Goal: Transaction & Acquisition: Purchase product/service

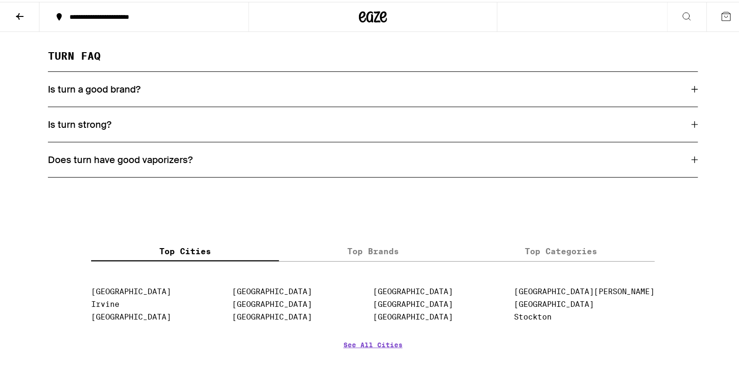
drag, startPoint x: 174, startPoint y: 119, endPoint x: 164, endPoint y: 57, distance: 63.2
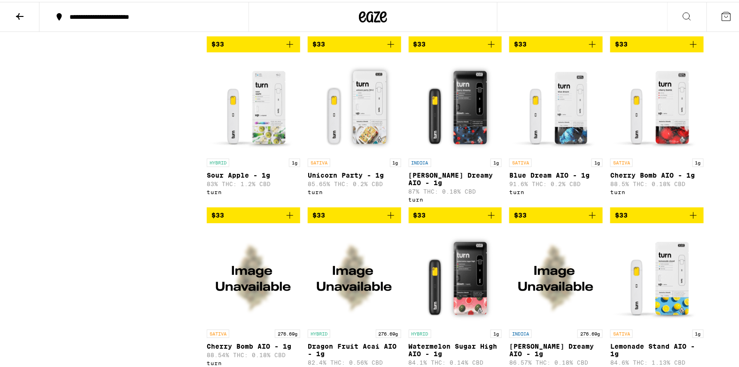
drag, startPoint x: 162, startPoint y: 82, endPoint x: 163, endPoint y: 40, distance: 41.8
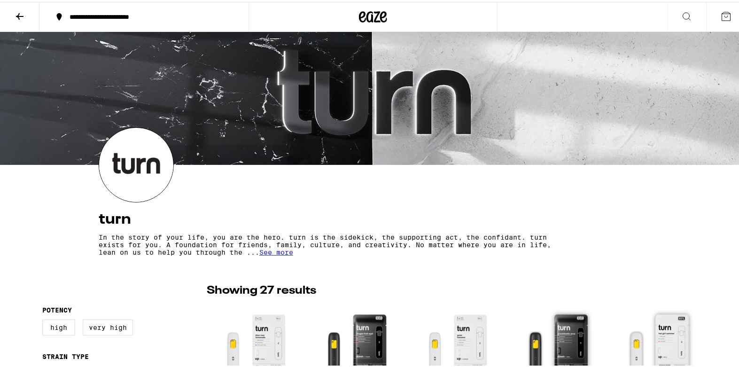
drag, startPoint x: 157, startPoint y: 134, endPoint x: 169, endPoint y: -7, distance: 141.4
drag, startPoint x: 126, startPoint y: 204, endPoint x: 170, endPoint y: 5, distance: 204.4
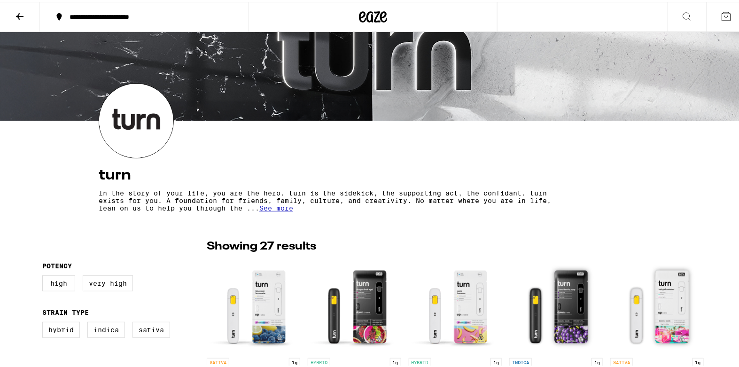
scroll to position [28, 0]
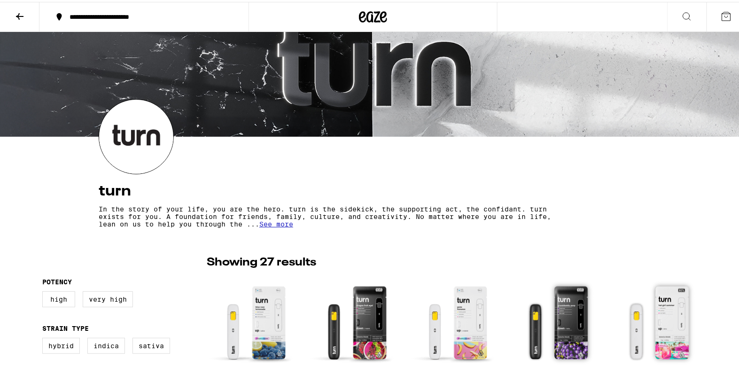
click at [371, 15] on icon at bounding box center [373, 15] width 28 height 17
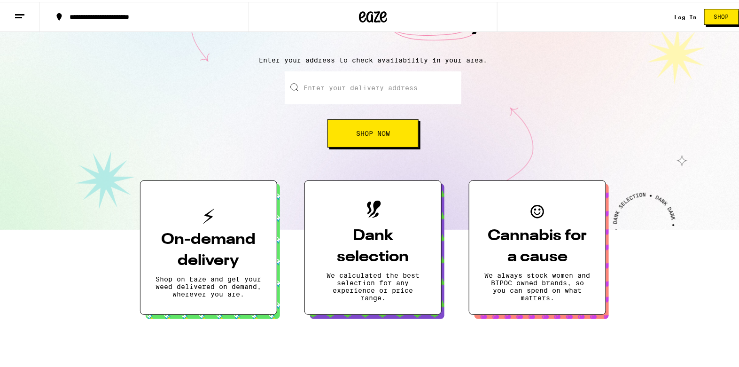
scroll to position [128, 0]
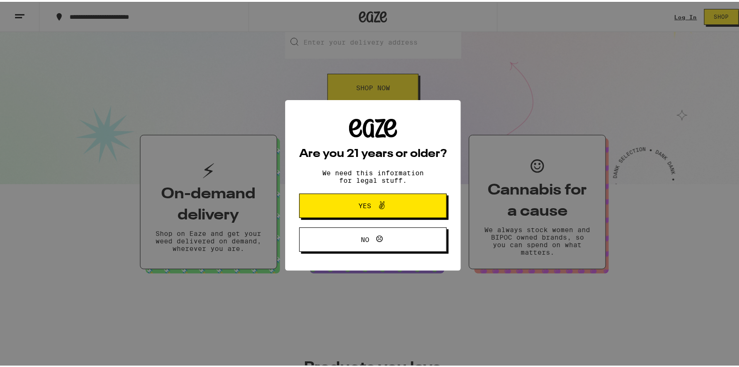
click at [393, 209] on span "Yes" at bounding box center [372, 204] width 71 height 12
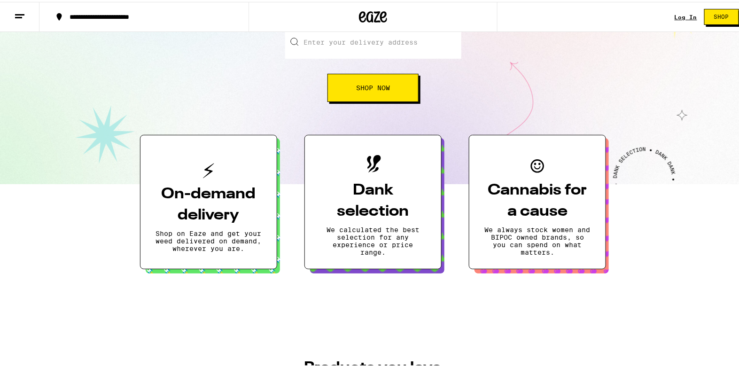
click at [380, 81] on button "Shop Now" at bounding box center [372, 86] width 91 height 28
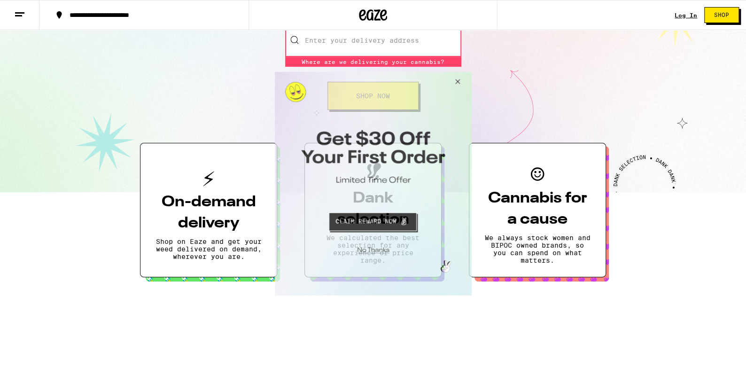
click at [457, 81] on button "Close Modal" at bounding box center [455, 82] width 25 height 23
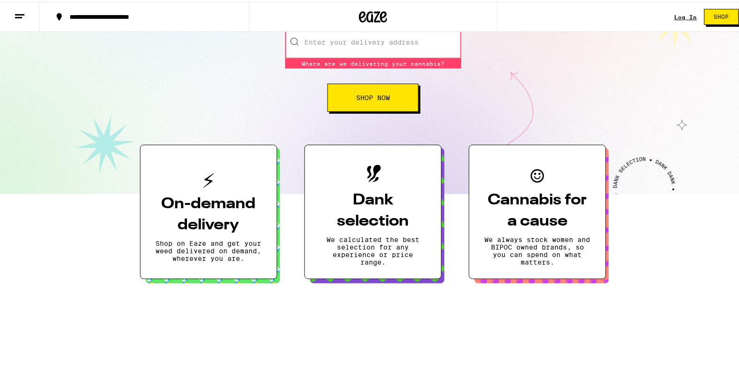
click at [398, 35] on input "Enter your delivery address" at bounding box center [373, 40] width 176 height 33
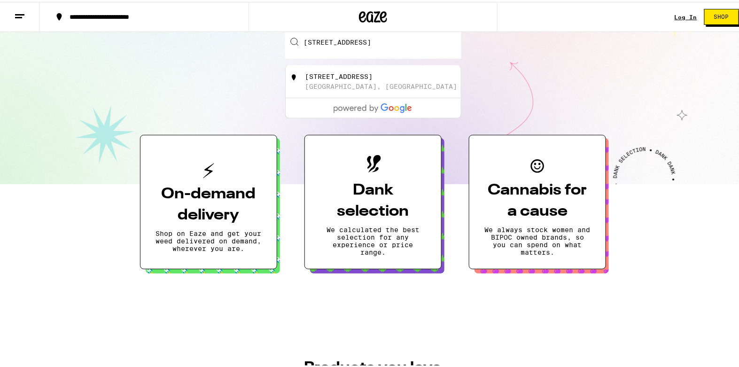
click at [334, 75] on div "[STREET_ADDRESS]" at bounding box center [339, 75] width 68 height 8
type input "[STREET_ADDRESS]"
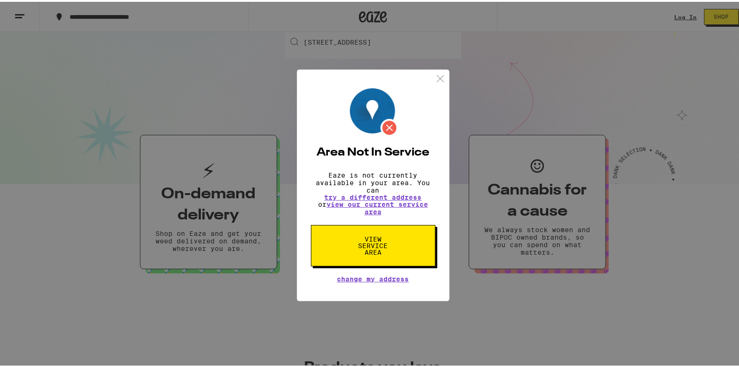
click at [543, 307] on div "Area Not In Service Eaze is not currently available in your area. You can try a…" at bounding box center [373, 183] width 746 height 367
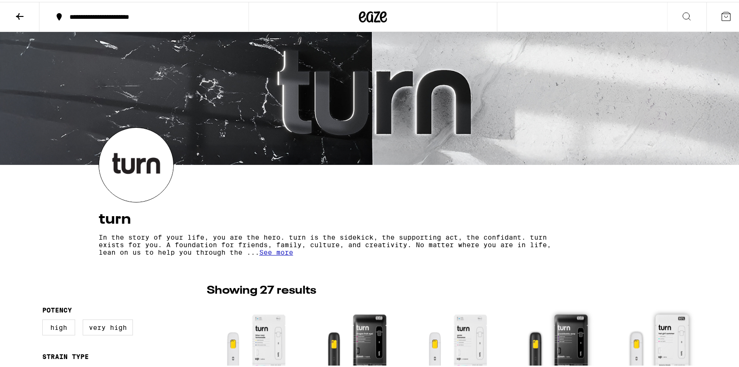
drag, startPoint x: 558, startPoint y: 82, endPoint x: 573, endPoint y: 92, distance: 18.5
